Goal: Task Accomplishment & Management: Use online tool/utility

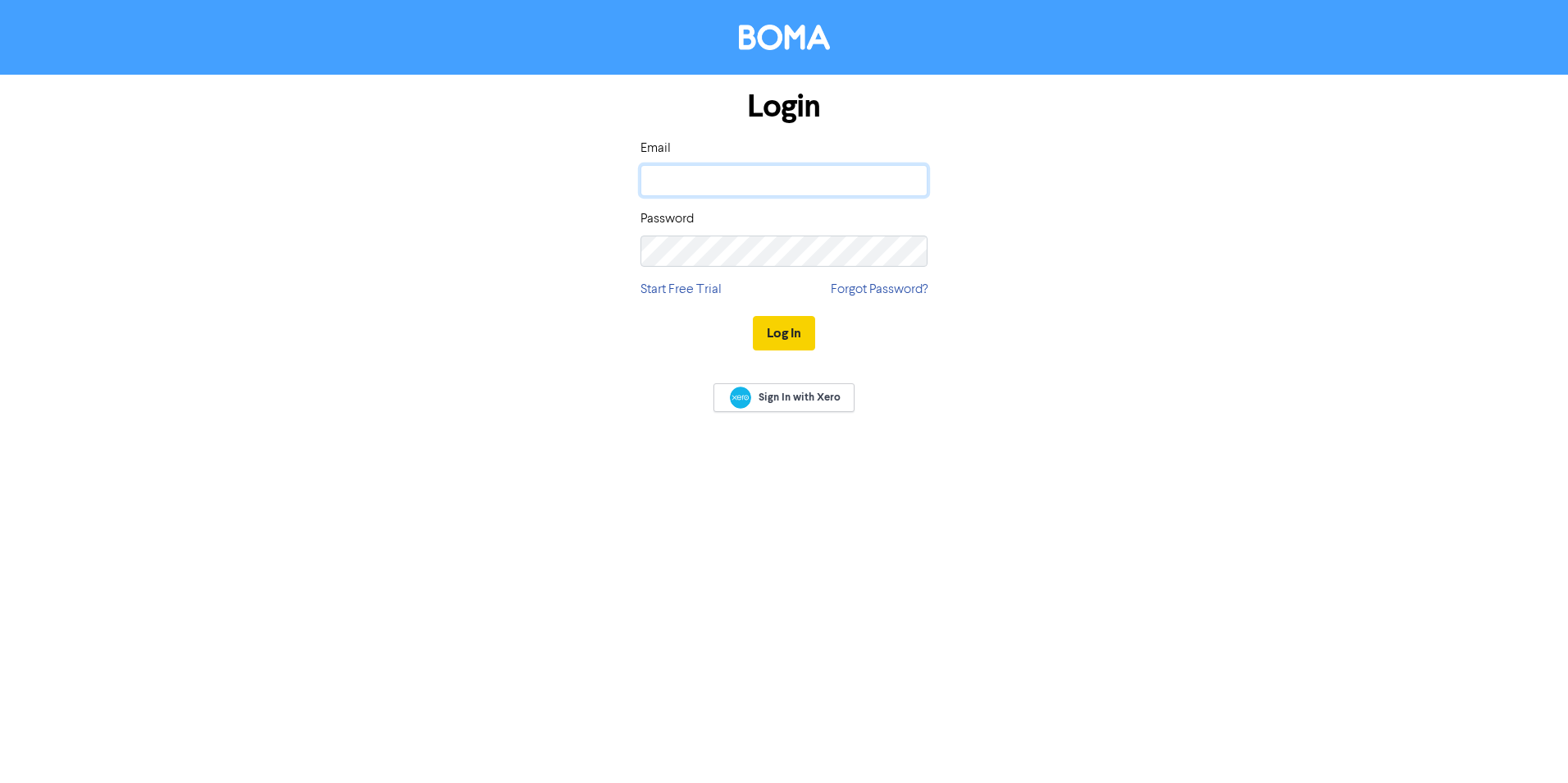
type input "[PERSON_NAME][EMAIL_ADDRESS][DOMAIN_NAME]"
click at [784, 329] on button "Log In" at bounding box center [784, 333] width 62 height 35
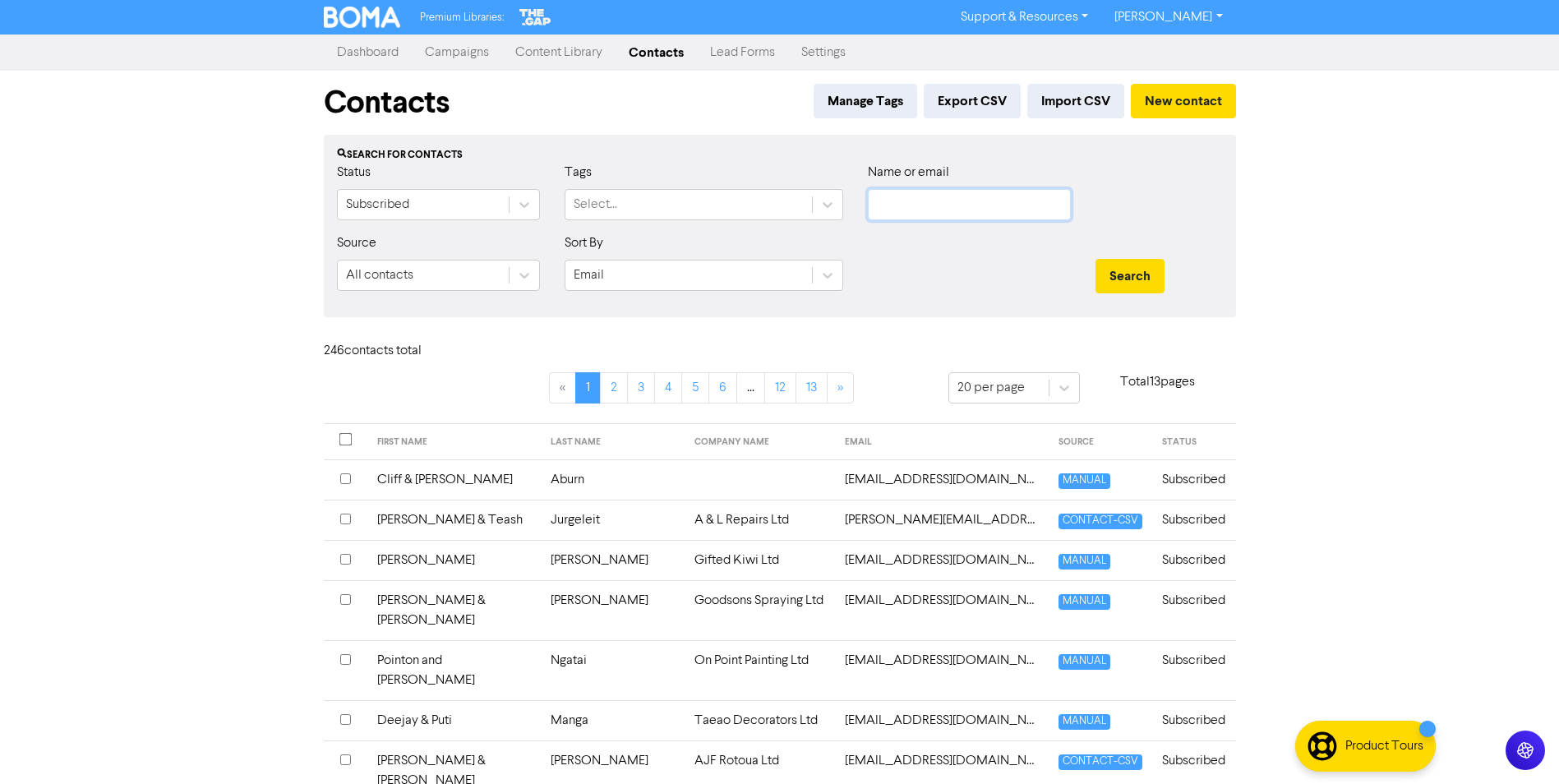
click at [921, 202] on input "text" at bounding box center [970, 205] width 203 height 31
click at [1096, 259] on button "Search" at bounding box center [1130, 276] width 69 height 35
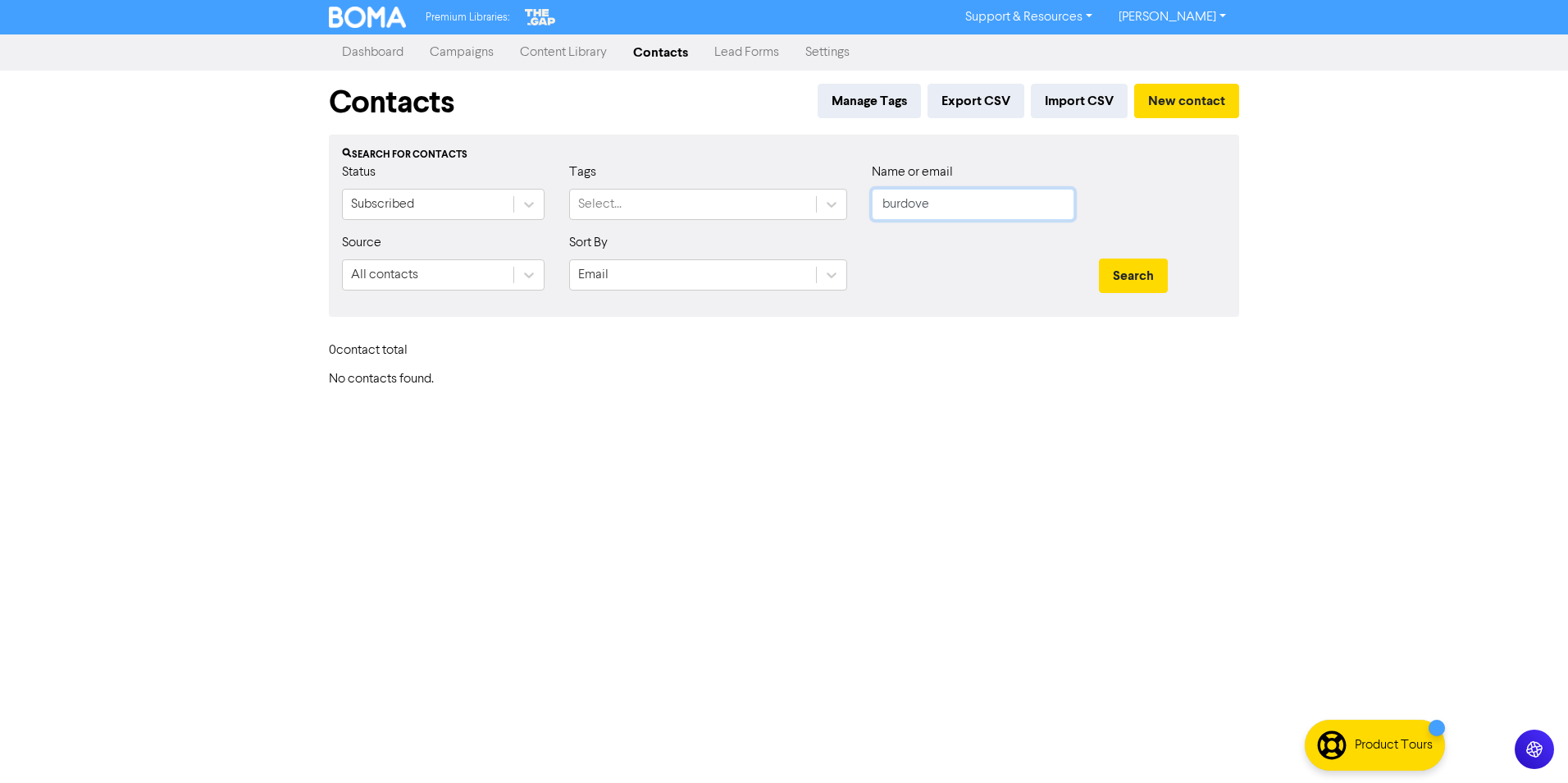
click at [1099, 258] on button "Search" at bounding box center [1134, 276] width 69 height 35
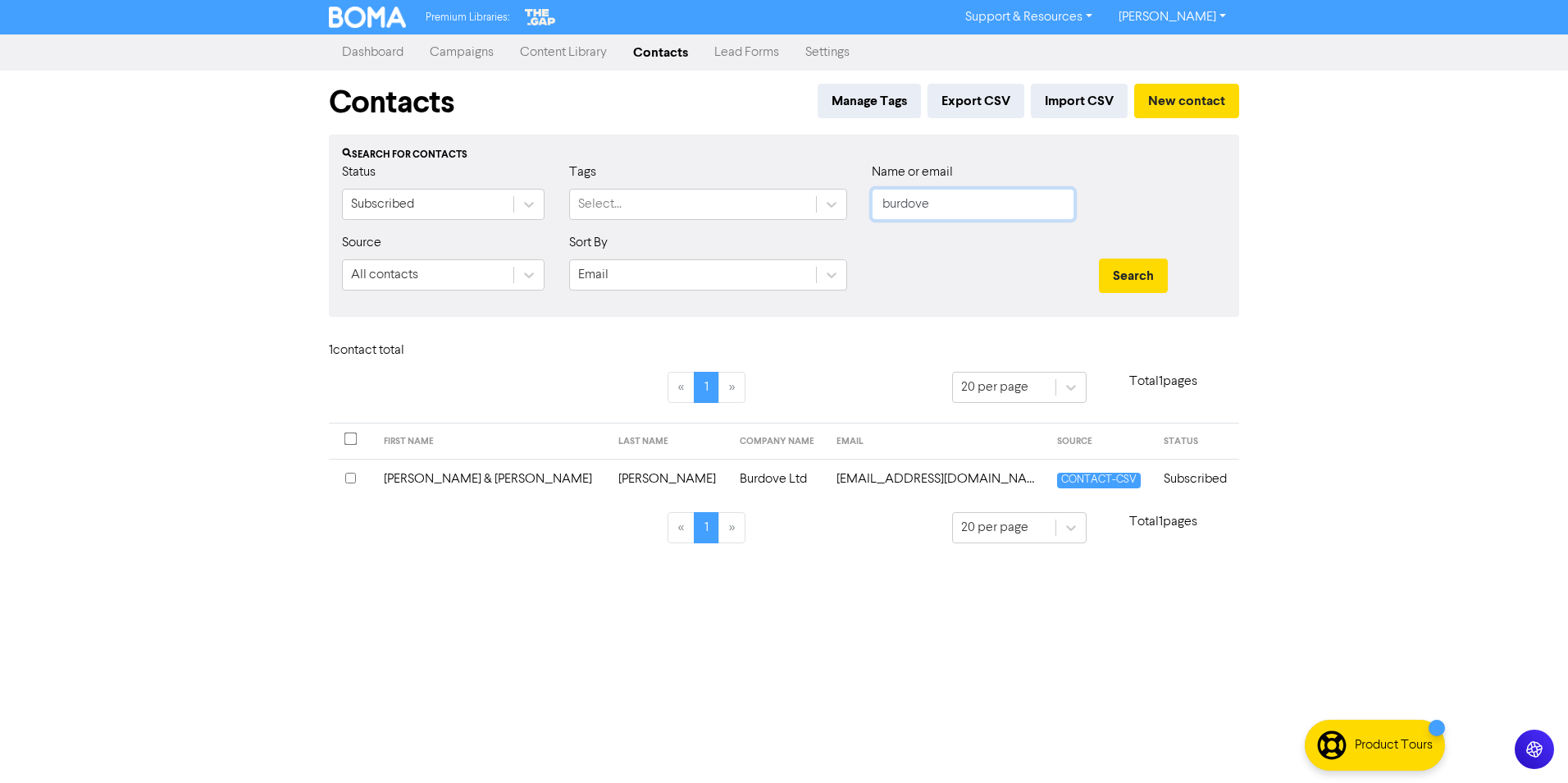
drag, startPoint x: 947, startPoint y: 208, endPoint x: 482, endPoint y: 235, distance: 465.8
click at [486, 234] on form "Status Subscribed Tags Select... Name or email burdove Source All contacts Sort…" at bounding box center [784, 233] width 884 height 141
type input "[PERSON_NAME]"
click at [1099, 258] on button "Search" at bounding box center [1134, 276] width 69 height 35
